Goal: Task Accomplishment & Management: Use online tool/utility

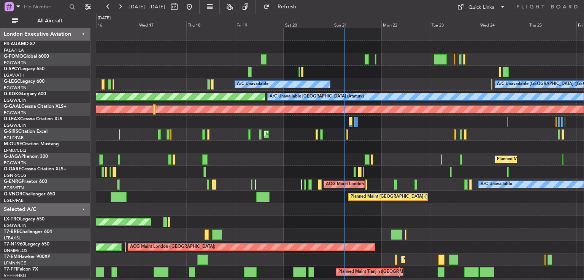
click at [390, 133] on div "A/C Unavailable A/C Unavailable [GEOGRAPHIC_DATA] ([GEOGRAPHIC_DATA]) AOG Maint…" at bounding box center [339, 184] width 487 height 313
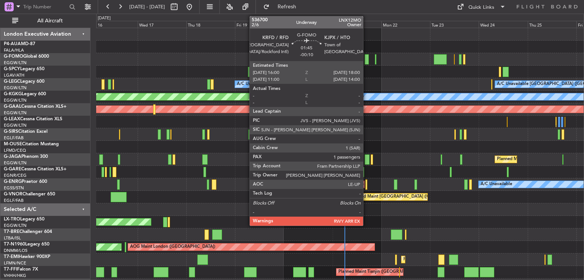
click at [366, 60] on div at bounding box center [366, 59] width 4 height 10
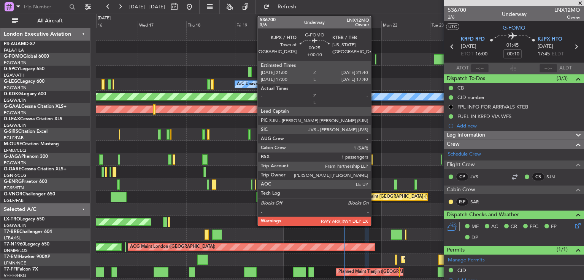
click at [375, 57] on div at bounding box center [376, 59] width 2 height 10
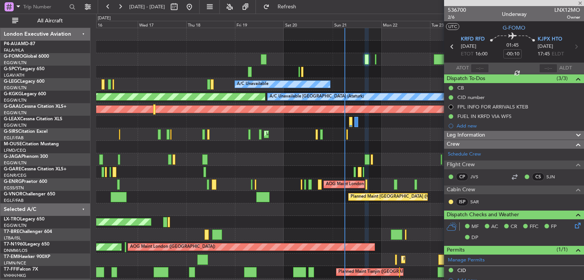
type input "+00:10"
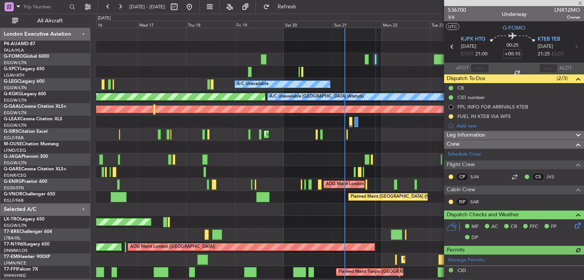
scroll to position [176, 0]
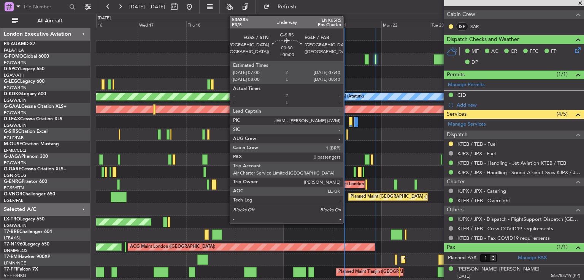
click at [346, 137] on div at bounding box center [347, 135] width 2 height 10
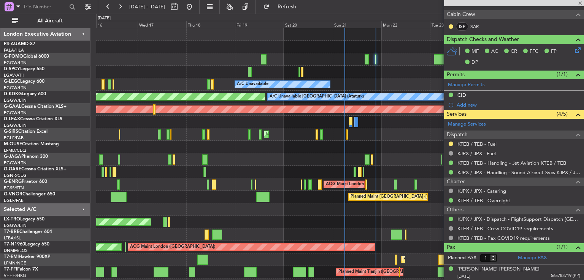
type input "0"
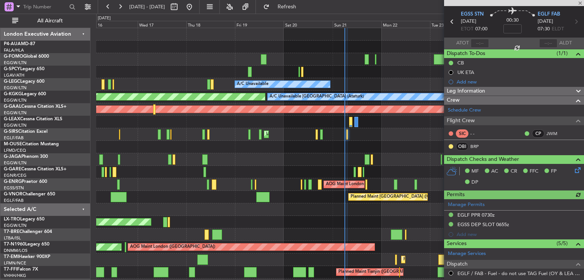
scroll to position [18, 0]
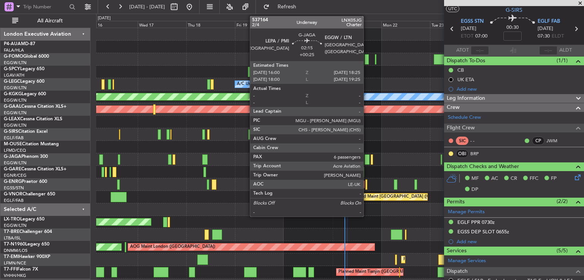
click at [367, 158] on div at bounding box center [366, 160] width 5 height 10
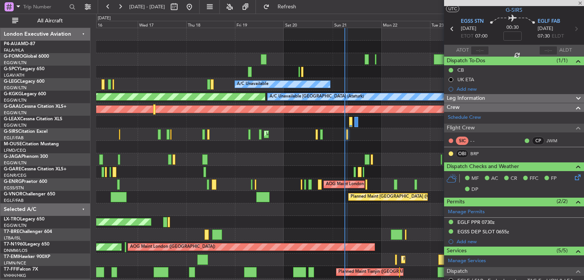
type input "+00:25"
type input "6"
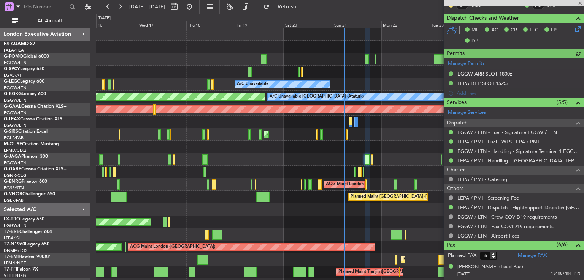
scroll to position [264, 0]
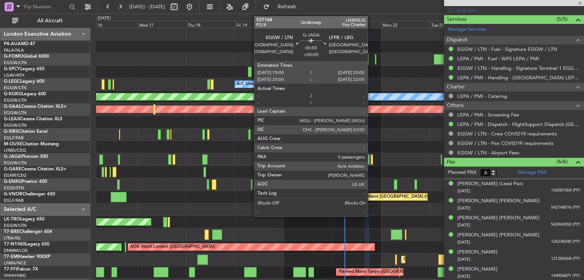
click at [371, 162] on div at bounding box center [371, 160] width 2 height 10
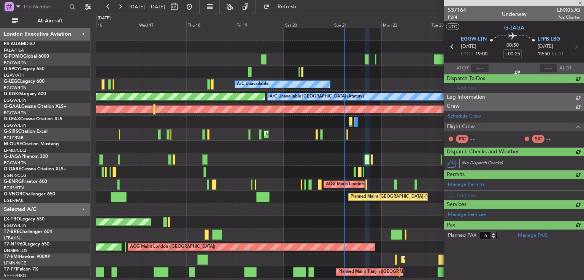
type input "+00:05"
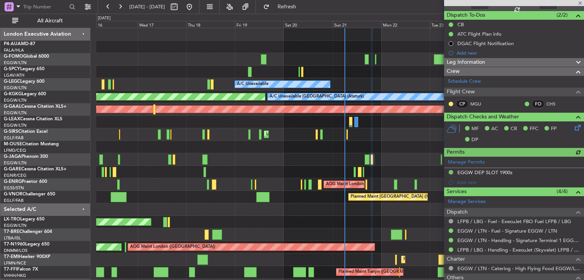
scroll to position [114, 0]
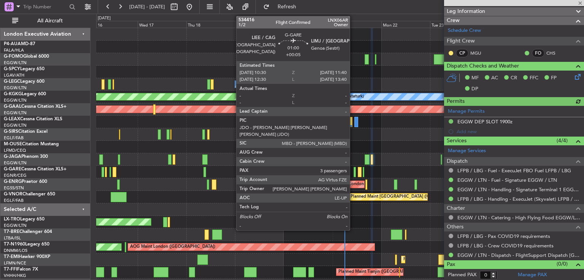
click at [353, 172] on div at bounding box center [354, 172] width 3 height 10
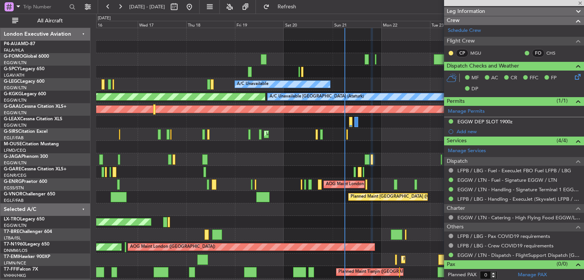
type input "3"
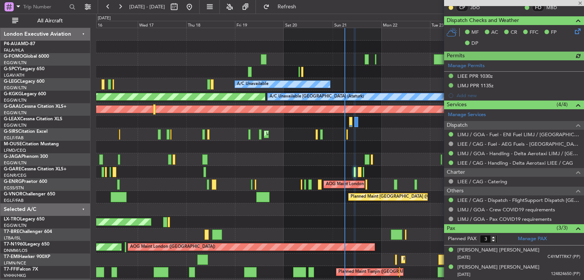
scroll to position [223, 0]
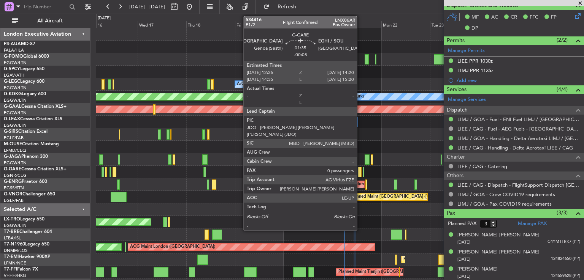
click at [360, 172] on div at bounding box center [359, 172] width 4 height 10
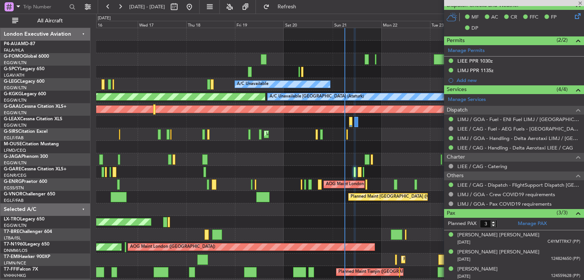
type input "-00:05"
type input "0"
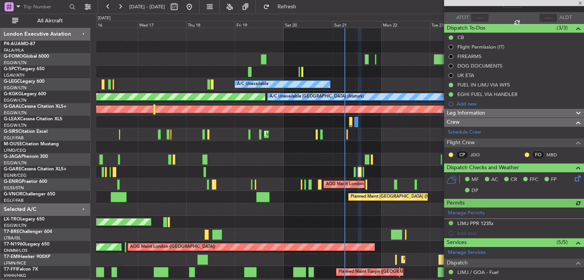
scroll to position [152, 0]
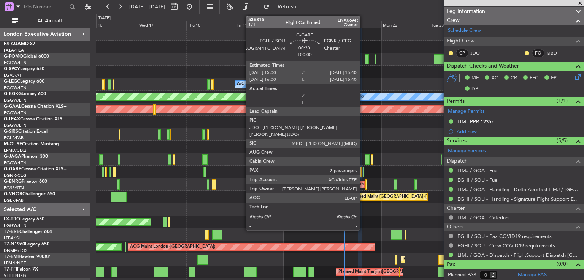
click at [363, 171] on div at bounding box center [363, 172] width 2 height 10
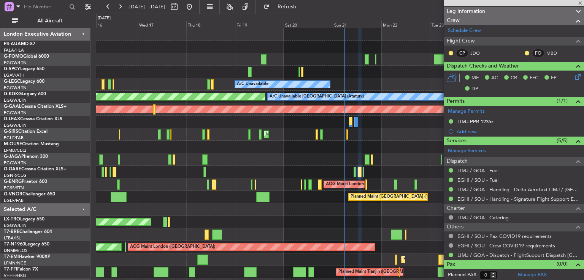
type input "3"
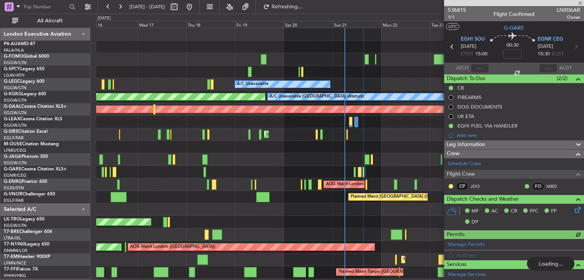
scroll to position [175, 0]
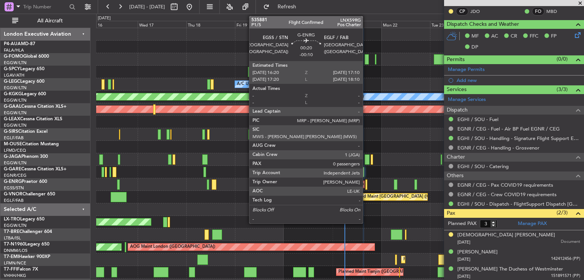
click at [366, 187] on div at bounding box center [366, 185] width 2 height 10
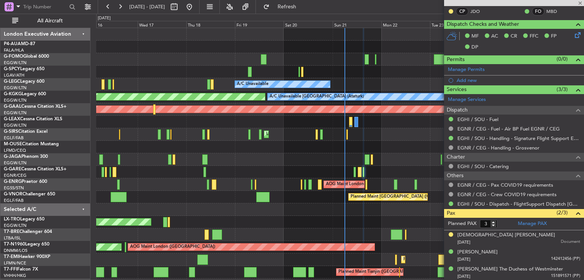
type input "-00:10"
type input "0"
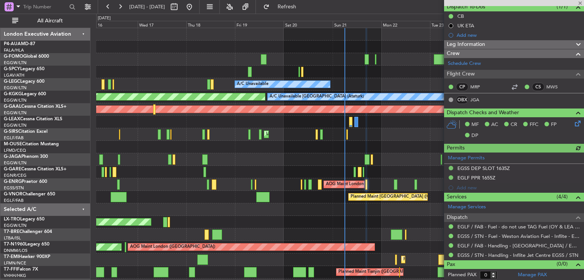
scroll to position [0, 0]
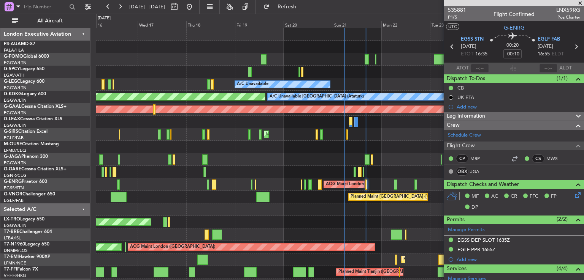
click at [580, 0] on span at bounding box center [580, 3] width 8 height 7
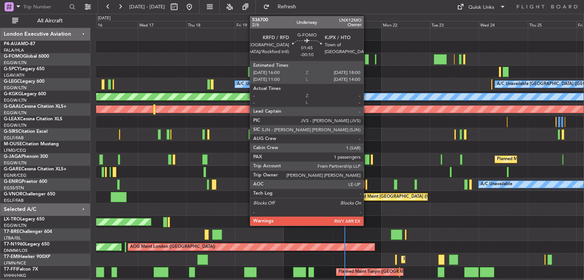
click at [367, 61] on div at bounding box center [366, 59] width 4 height 10
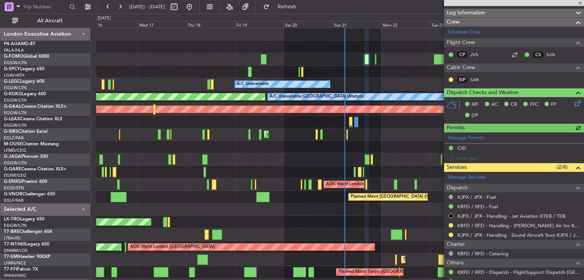
scroll to position [176, 0]
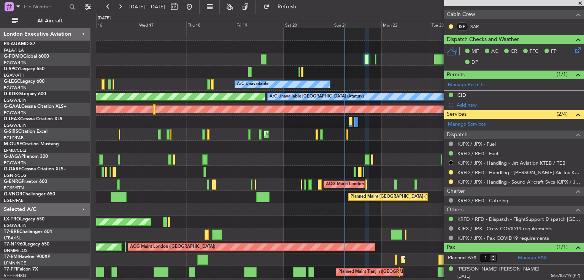
click at [582, 3] on span at bounding box center [580, 3] width 8 height 7
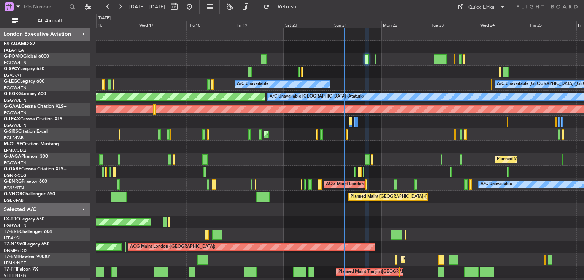
type input "0"
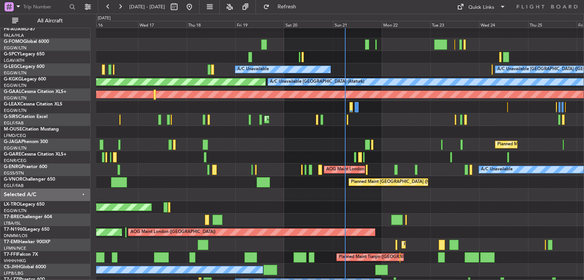
scroll to position [15, 0]
click at [370, 115] on div "Unplanned Maint [GEOGRAPHIC_DATA] ([GEOGRAPHIC_DATA])" at bounding box center [339, 120] width 487 height 13
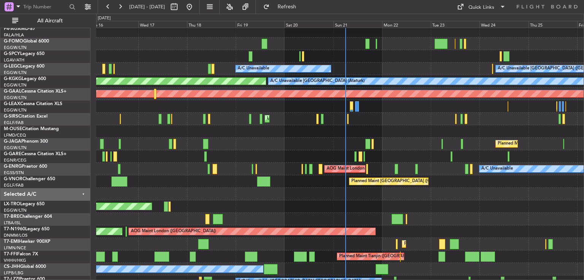
click at [408, 66] on div "A/C Unavailable A/C Unavailable [GEOGRAPHIC_DATA] ([GEOGRAPHIC_DATA])" at bounding box center [339, 69] width 487 height 13
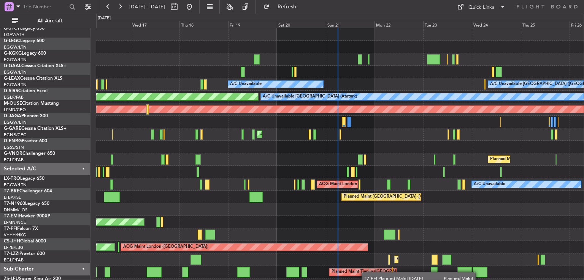
scroll to position [0, 0]
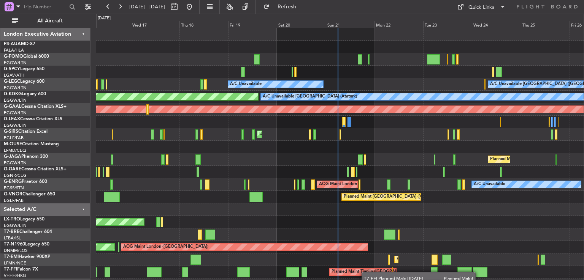
click at [365, 280] on html "[DATE] - [DATE] Refresh Quick Links All Aircraft A/C Unavailable A/C Unavailabl…" at bounding box center [292, 140] width 584 height 280
